Goal: Information Seeking & Learning: Learn about a topic

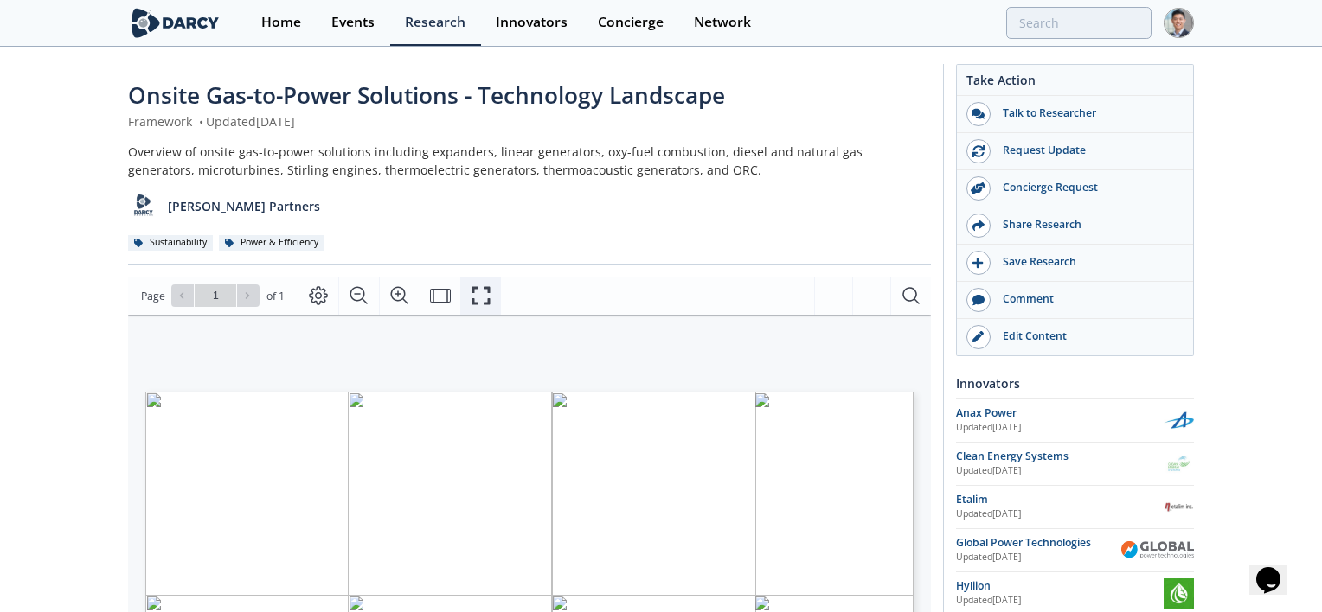
click at [471, 294] on icon "Fullscreen" at bounding box center [481, 295] width 21 height 21
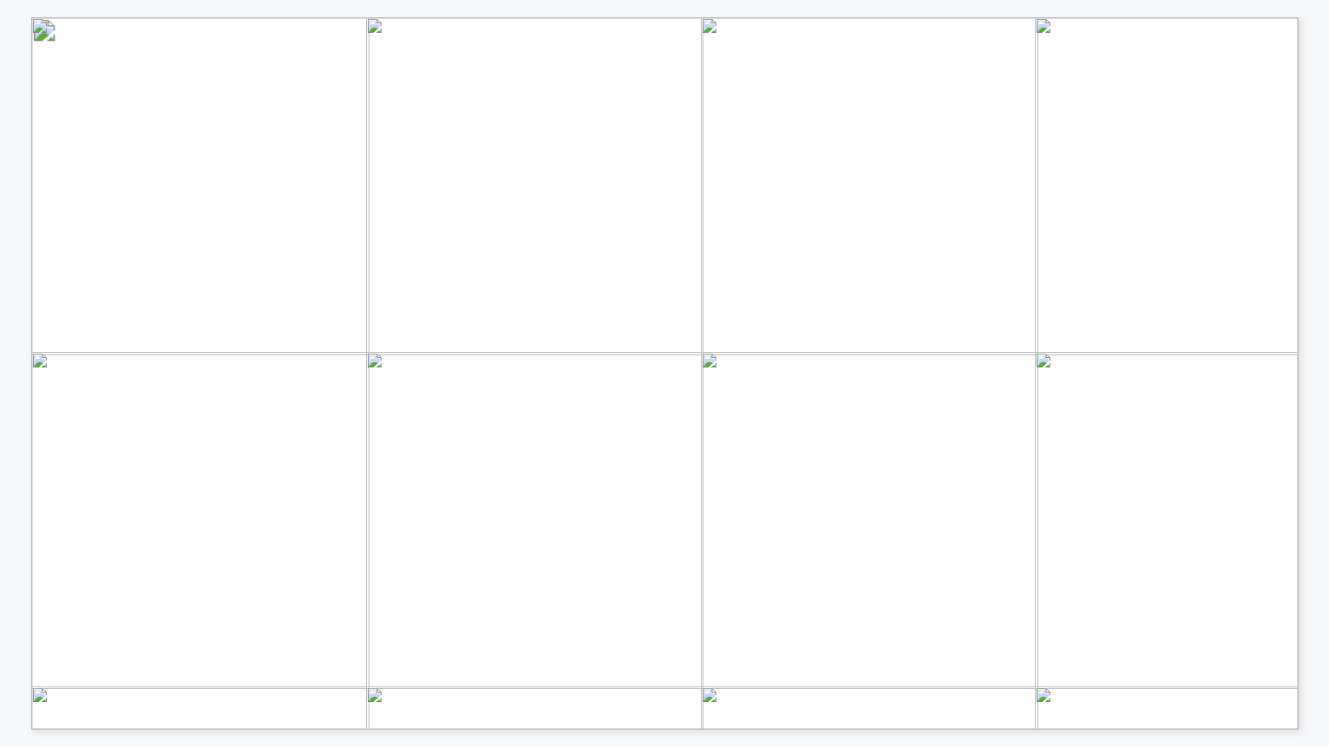
click at [738, 259] on span "Flameless oxidation, reaction or combustion" at bounding box center [742, 253] width 276 height 12
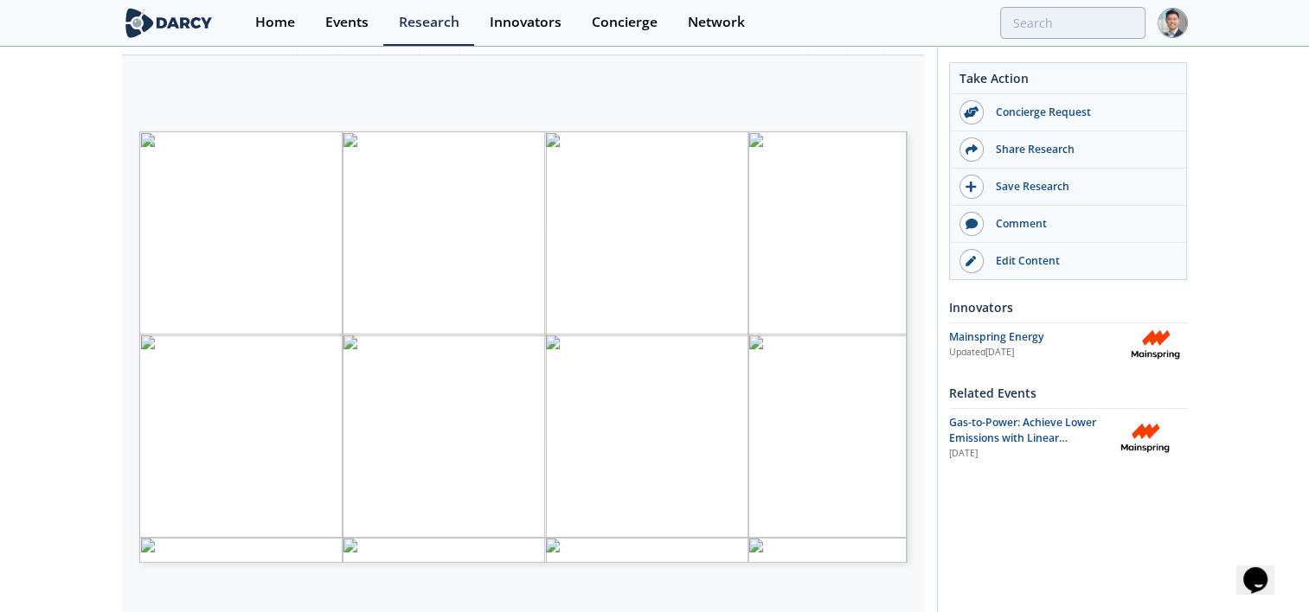
scroll to position [288, 0]
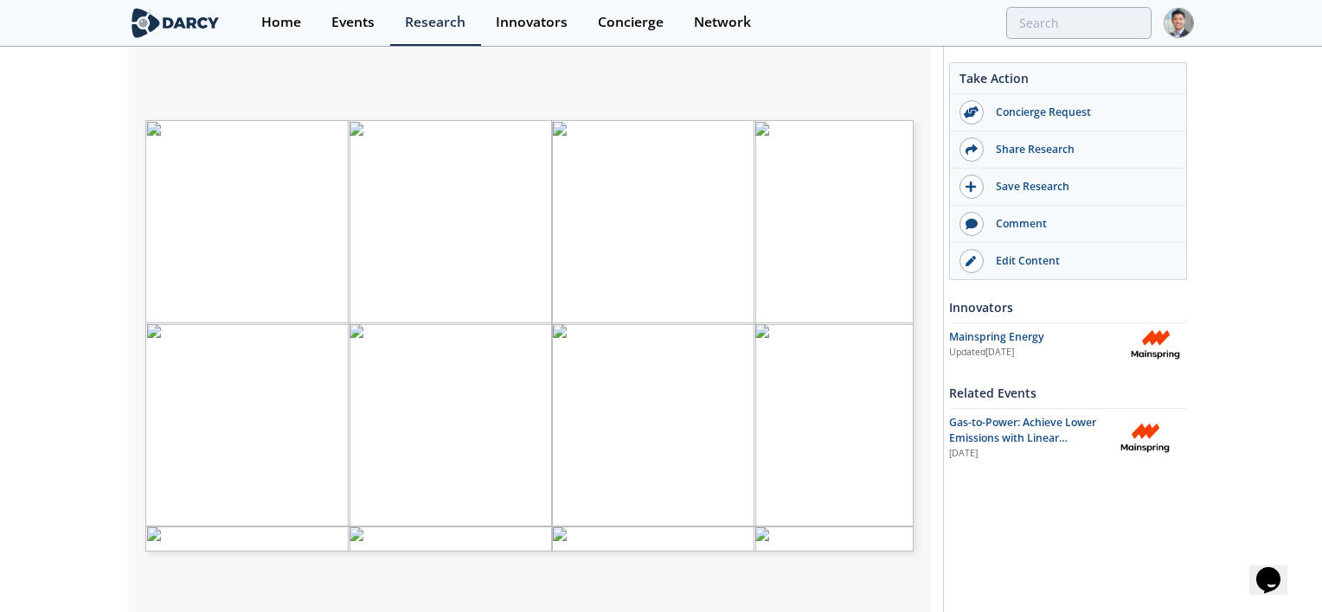
type input "2"
type input "3"
type input "4"
type input "3"
